Goal: Task Accomplishment & Management: Manage account settings

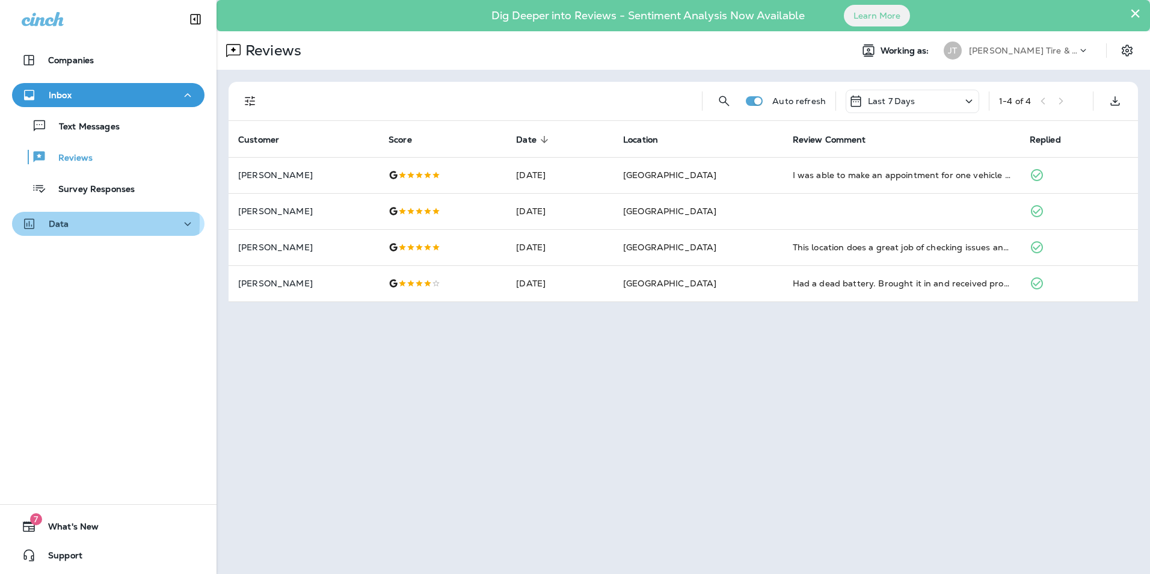
click at [60, 223] on p "Data" at bounding box center [59, 224] width 20 height 10
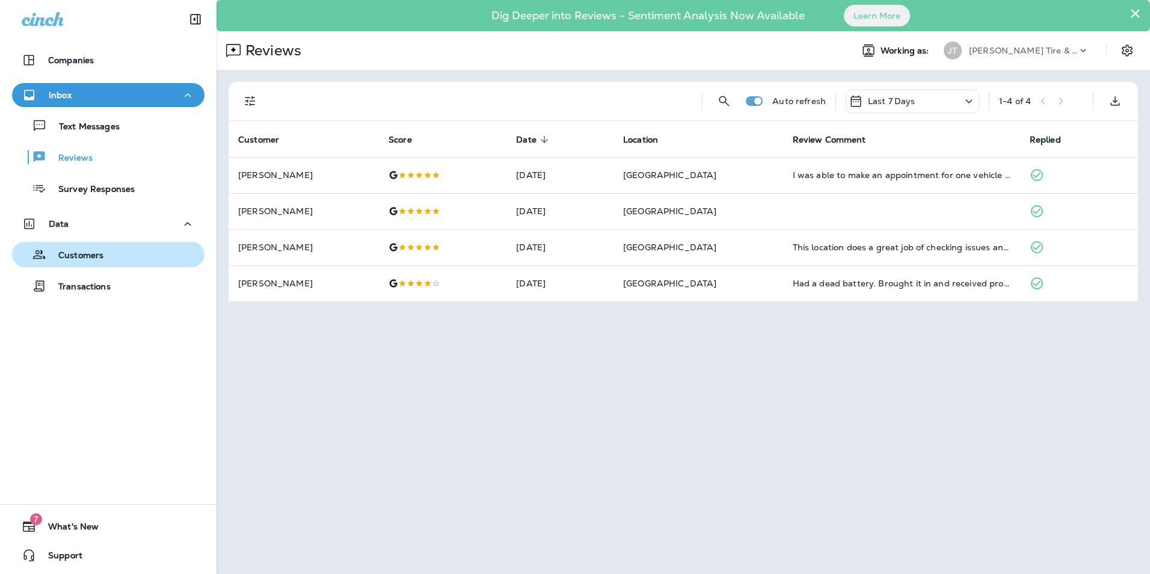
click at [74, 263] on div "Customers" at bounding box center [60, 254] width 87 height 18
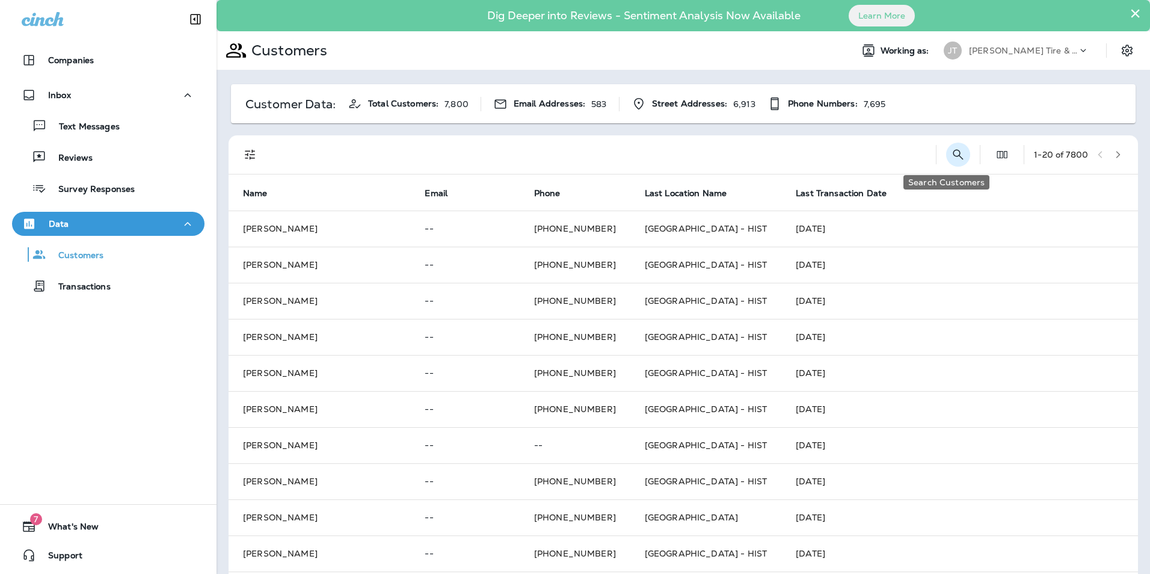
click at [951, 152] on icon "Search Customers" at bounding box center [958, 154] width 14 height 14
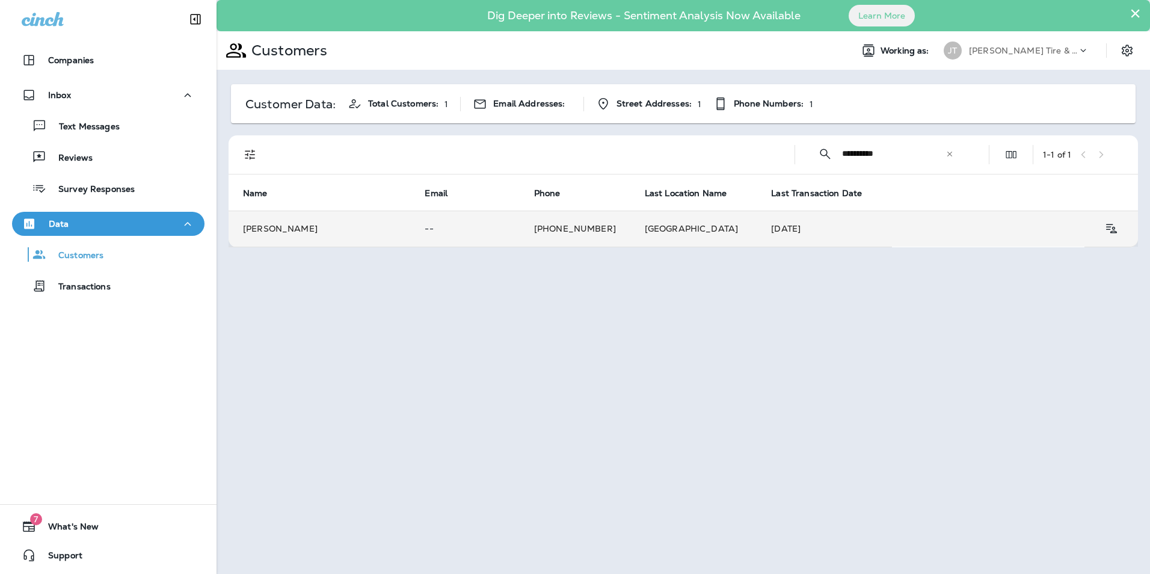
type input "**********"
click at [398, 235] on td "[PERSON_NAME]" at bounding box center [320, 229] width 182 height 36
click at [398, 235] on div at bounding box center [635, 287] width 1150 height 574
click at [301, 232] on td "[PERSON_NAME]" at bounding box center [320, 229] width 182 height 36
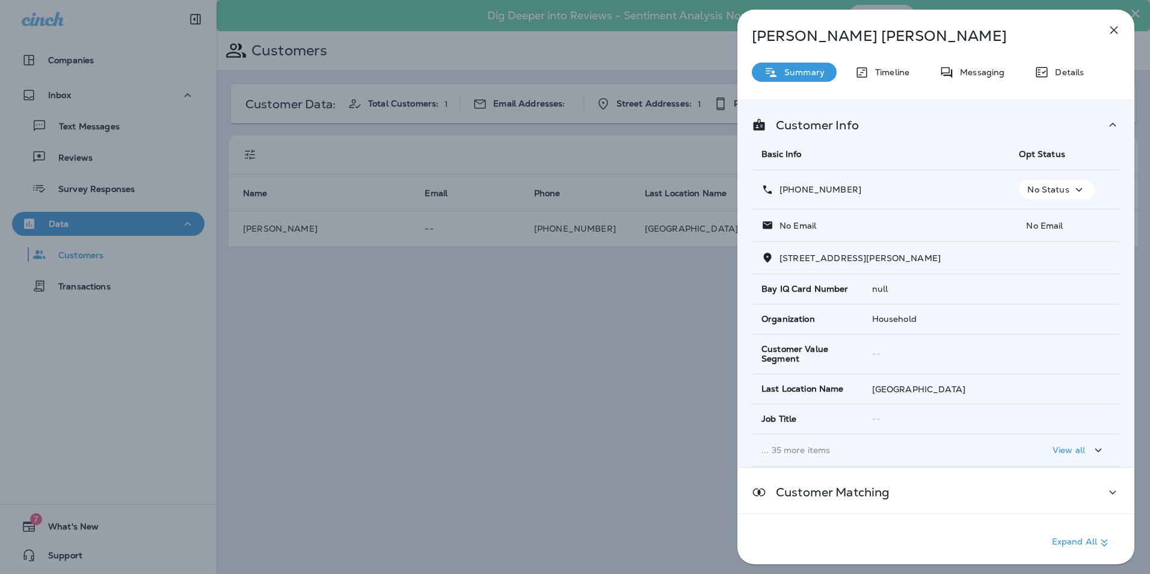
click at [1056, 192] on p "No Status" at bounding box center [1048, 190] width 42 height 10
click at [1057, 215] on p "Opt out" at bounding box center [1049, 219] width 32 height 10
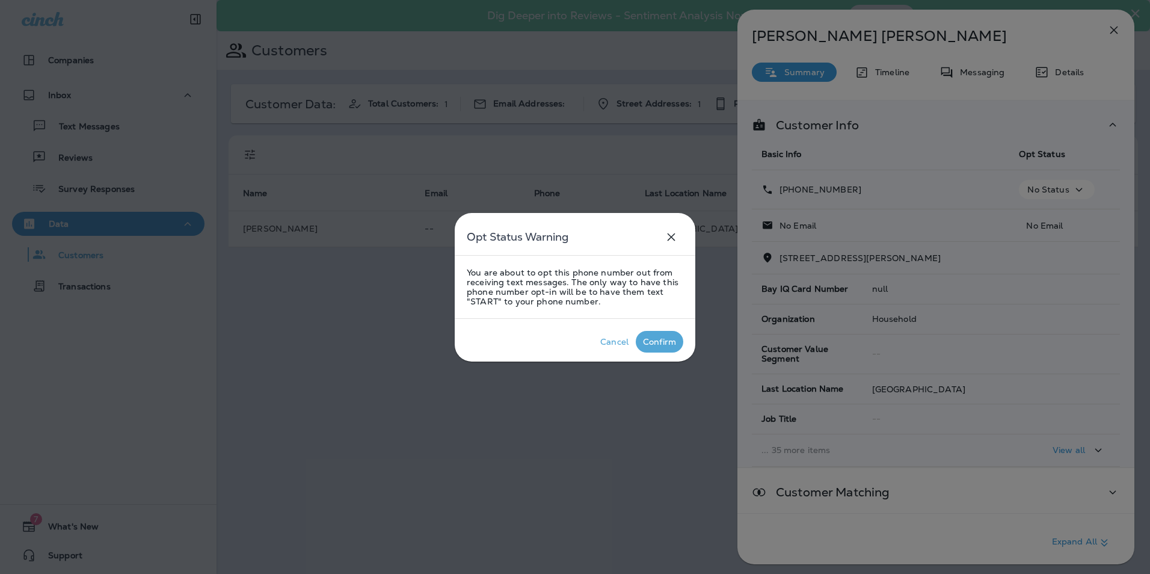
click at [656, 338] on div "Confirm" at bounding box center [659, 342] width 33 height 10
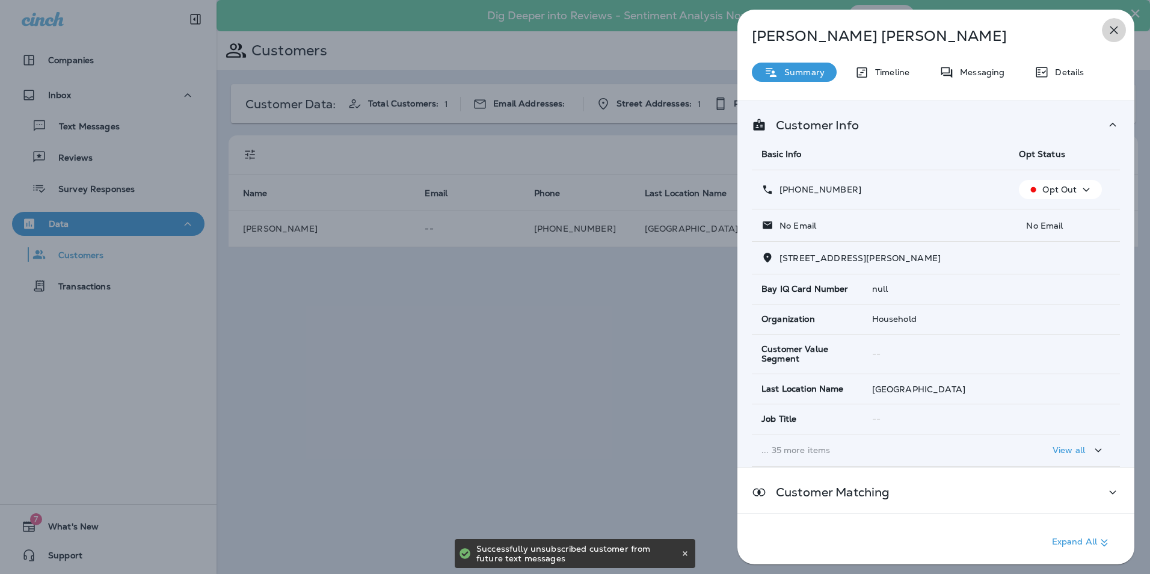
click at [1113, 31] on icon "button" at bounding box center [1114, 30] width 8 height 8
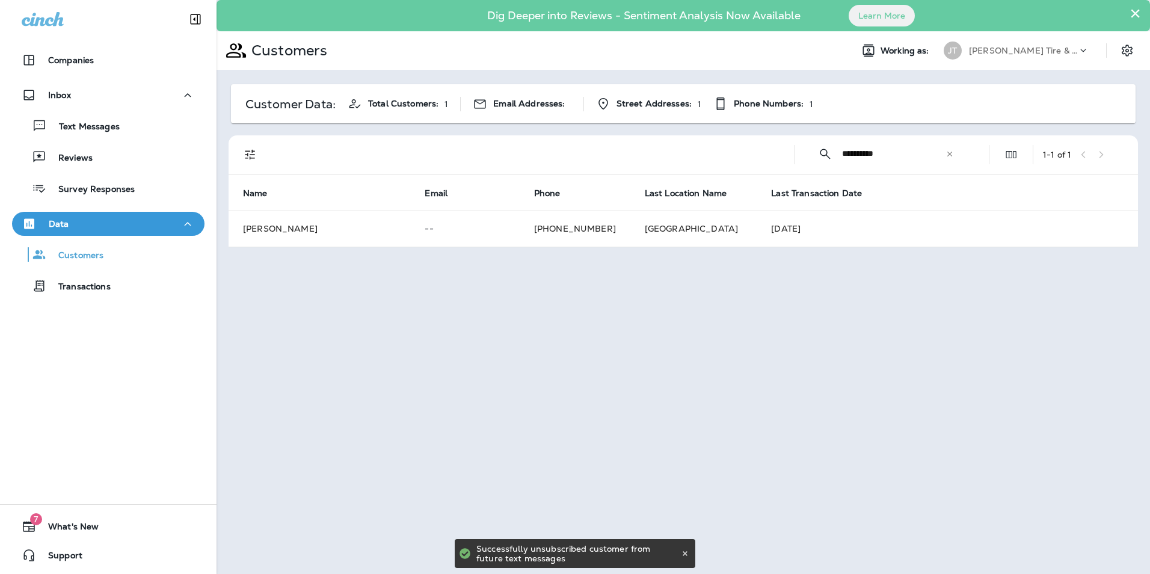
click at [1137, 10] on button "×" at bounding box center [1135, 13] width 11 height 19
